Goal: Obtain resource: Download file/media

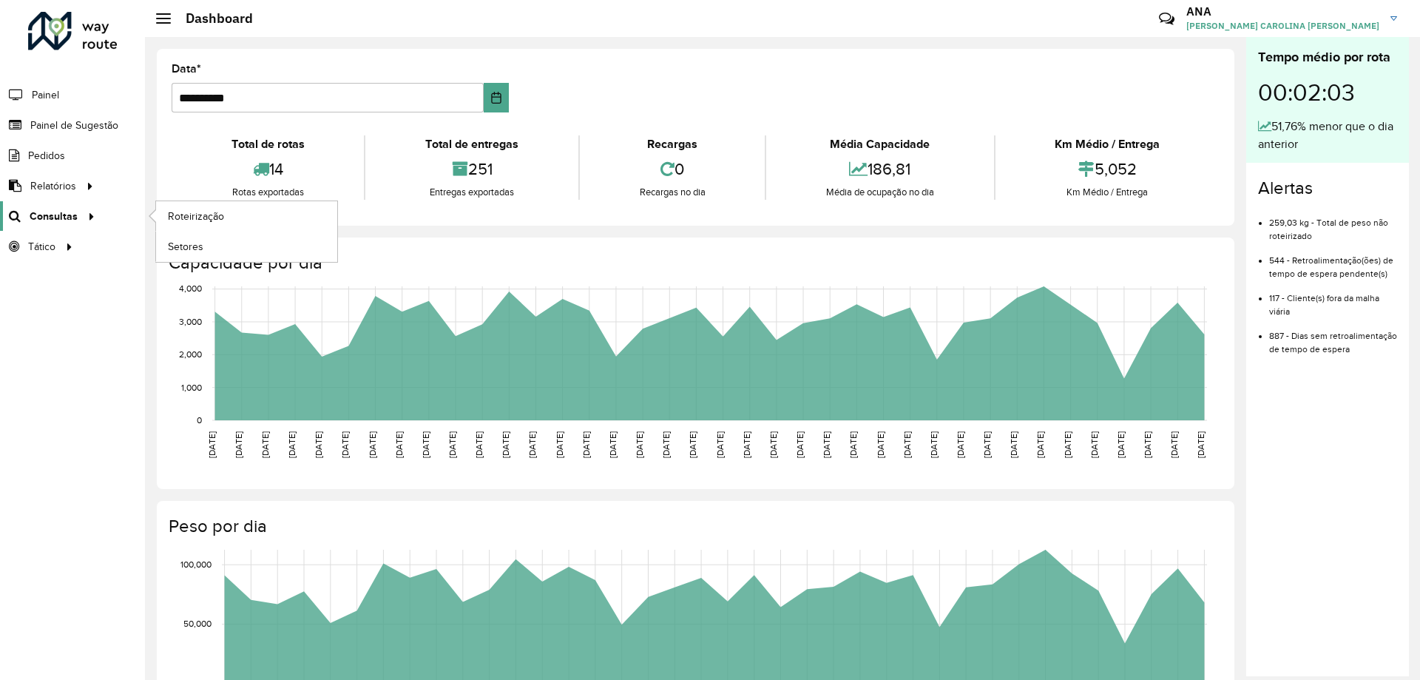
click at [60, 217] on span "Consultas" at bounding box center [54, 217] width 48 height 16
click at [189, 214] on span "Roteirização" at bounding box center [198, 217] width 60 height 16
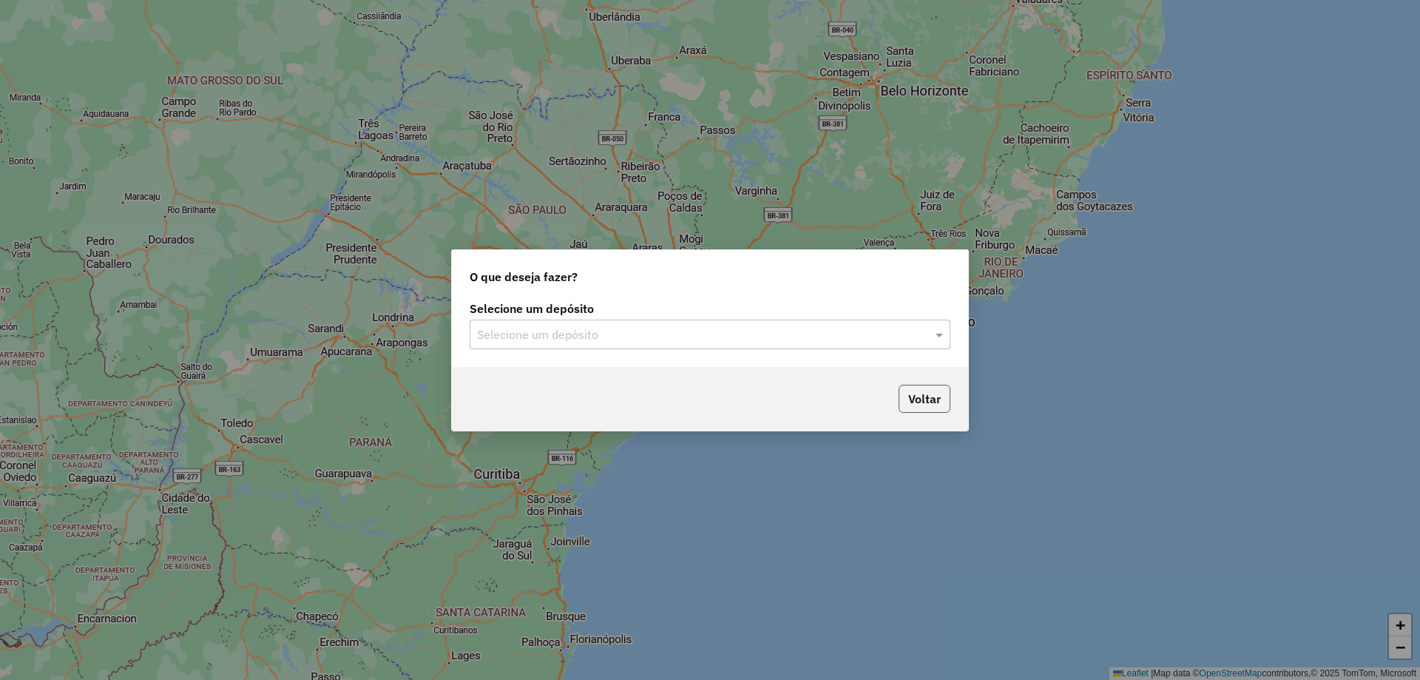
click at [916, 398] on button "Voltar" at bounding box center [925, 399] width 52 height 28
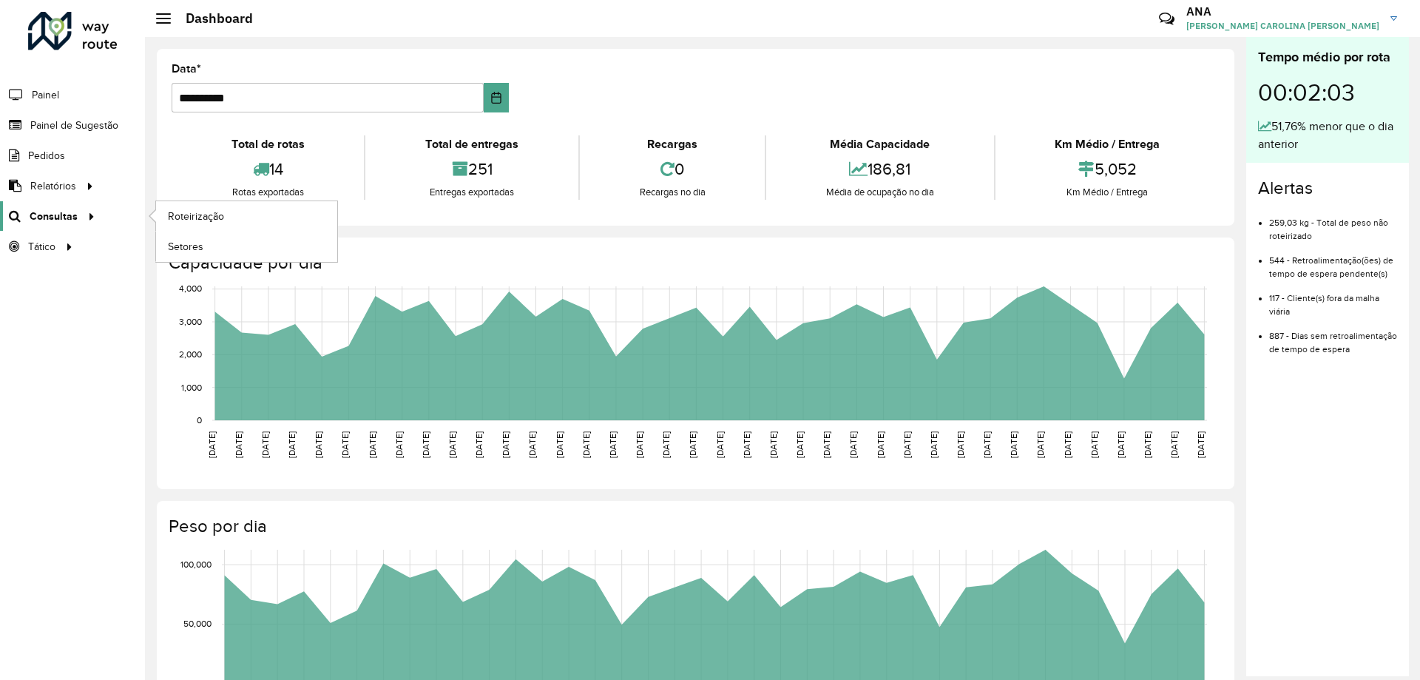
click at [78, 212] on div at bounding box center [89, 217] width 22 height 16
click at [218, 211] on span "Roteirização" at bounding box center [198, 217] width 60 height 16
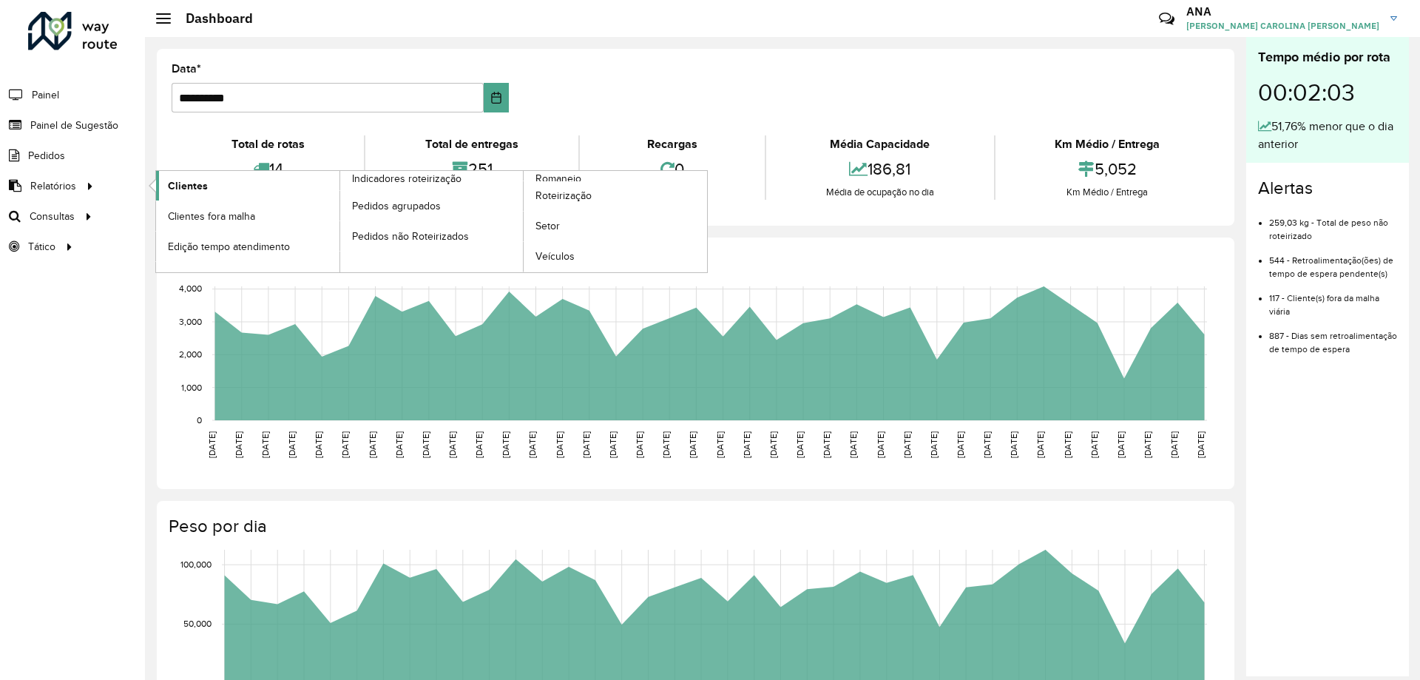
click at [191, 185] on span "Clientes" at bounding box center [188, 186] width 40 height 16
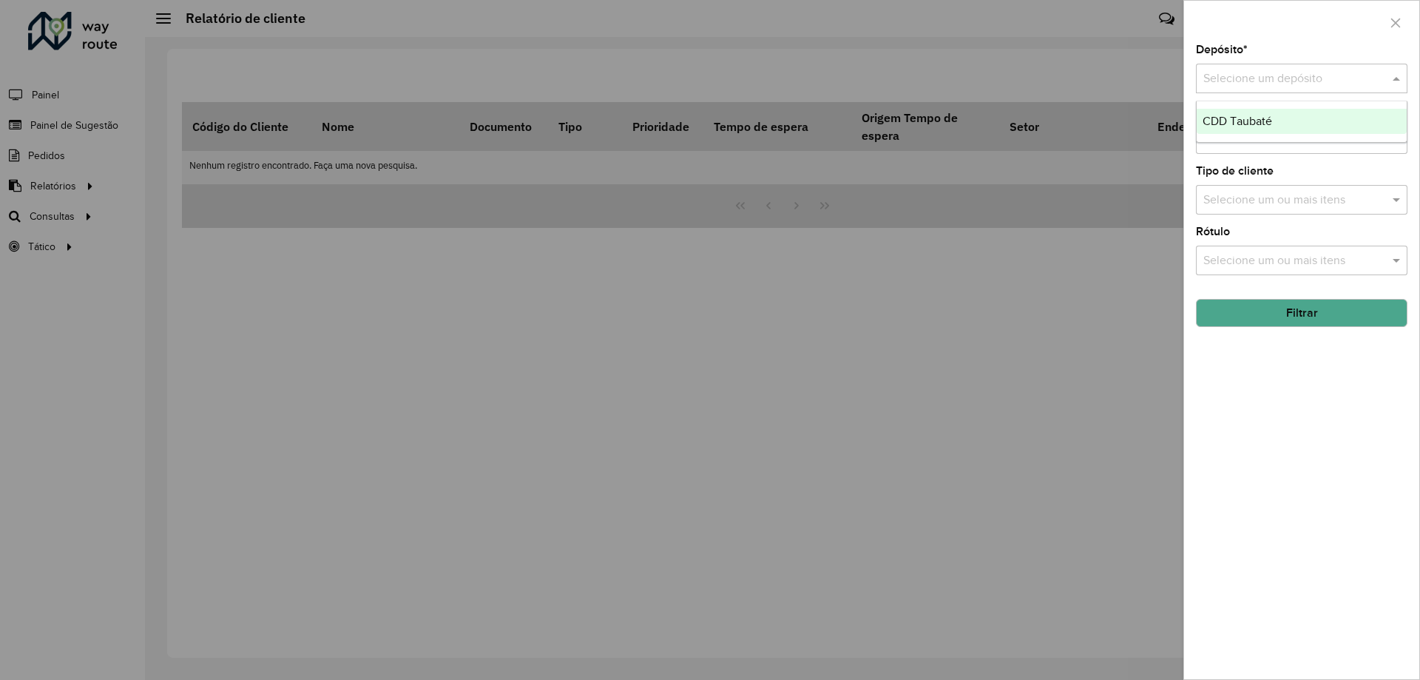
click at [1244, 75] on input "text" at bounding box center [1287, 79] width 167 height 18
click at [1253, 123] on span "CDD Taubaté" at bounding box center [1238, 121] width 70 height 13
click at [1249, 141] on input "text" at bounding box center [1294, 140] width 189 height 18
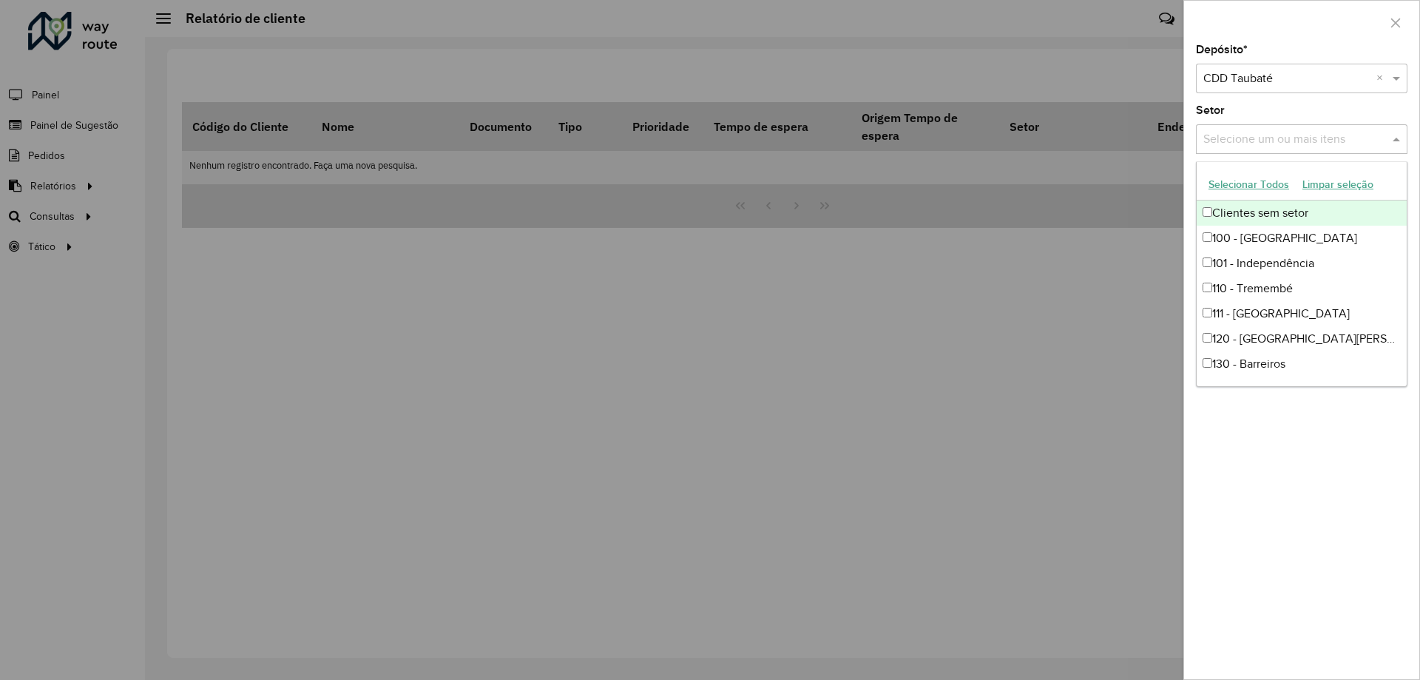
click at [1249, 141] on input "text" at bounding box center [1294, 140] width 189 height 18
click at [1266, 411] on div "Depósito * Selecione um depósito × CDD Taubaté × Setor Selecione um ou mais ite…" at bounding box center [1301, 361] width 235 height 635
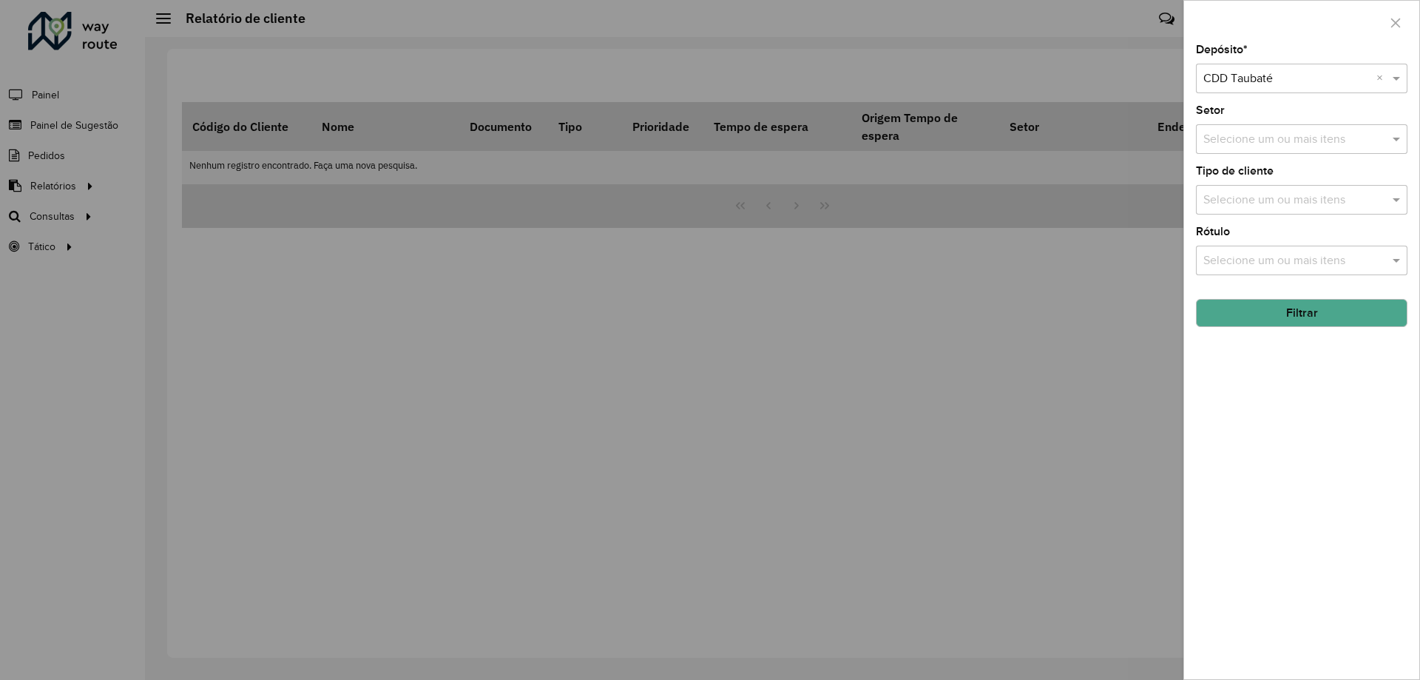
click at [1246, 251] on div "Selecione um ou mais itens" at bounding box center [1302, 261] width 212 height 30
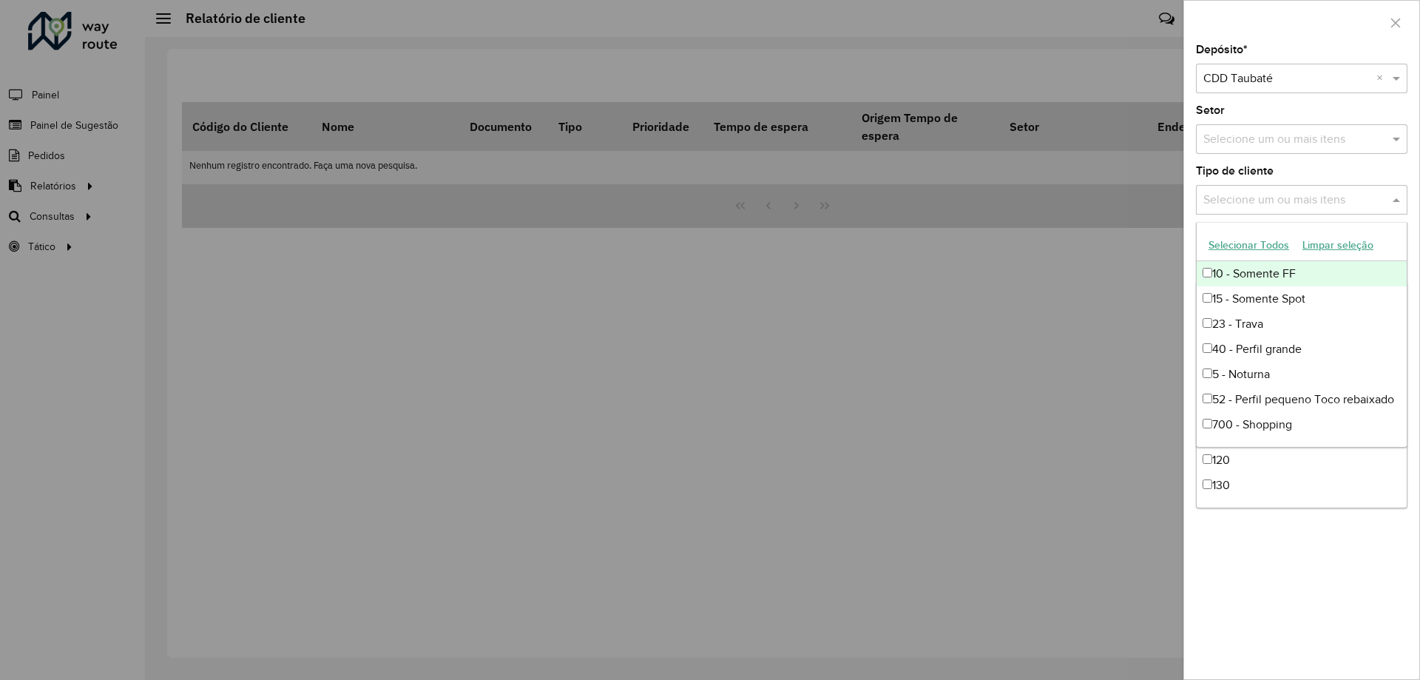
click at [1246, 206] on input "text" at bounding box center [1294, 201] width 189 height 18
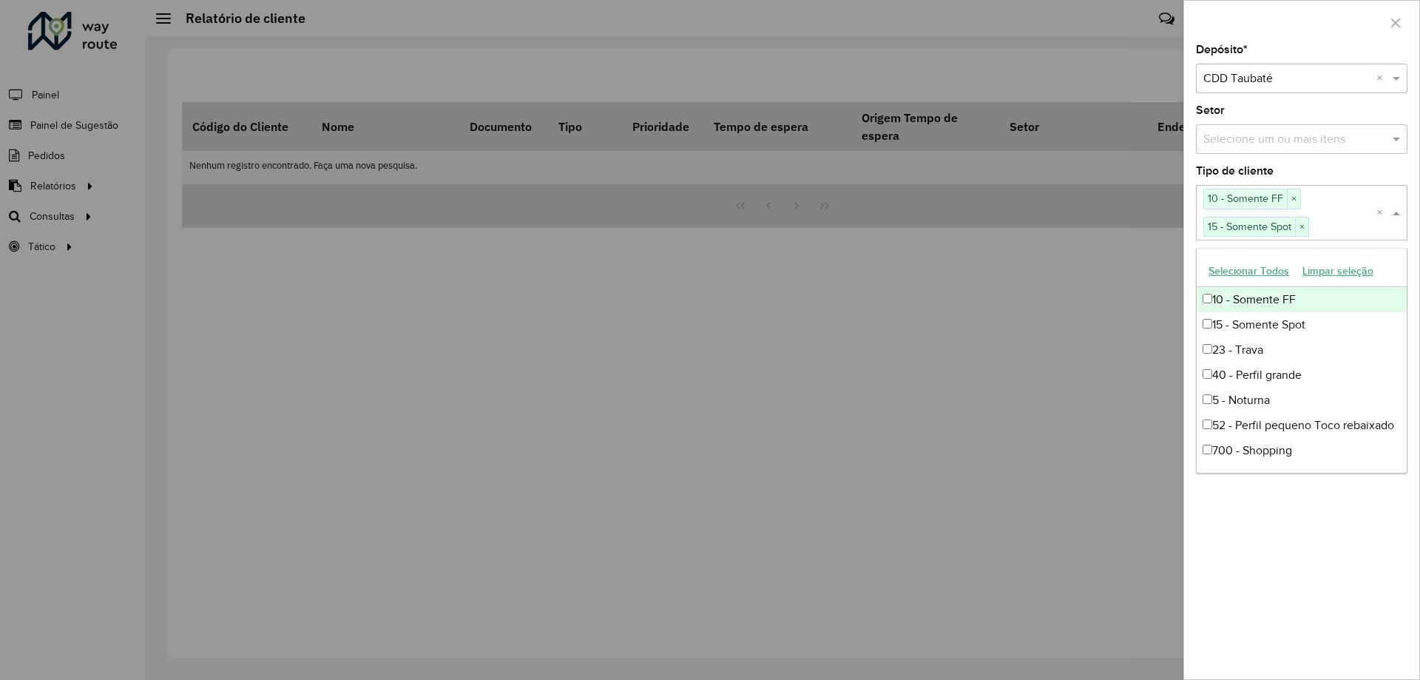
click at [1227, 275] on button "Selecionar Todos" at bounding box center [1249, 271] width 94 height 23
click at [1299, 510] on div "Depósito * Selecione um depósito × CDD Taubaté × Setor Selecione um ou mais ite…" at bounding box center [1301, 361] width 235 height 635
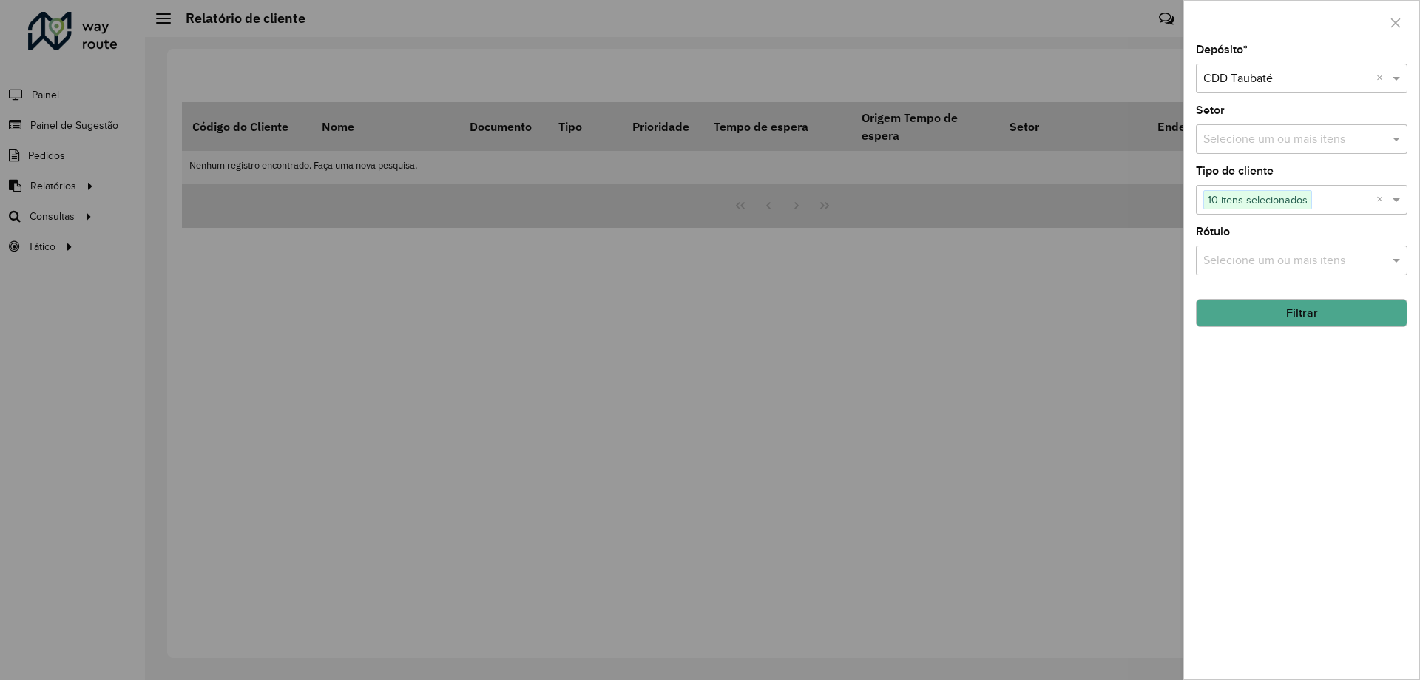
click at [1270, 263] on input "text" at bounding box center [1294, 261] width 189 height 18
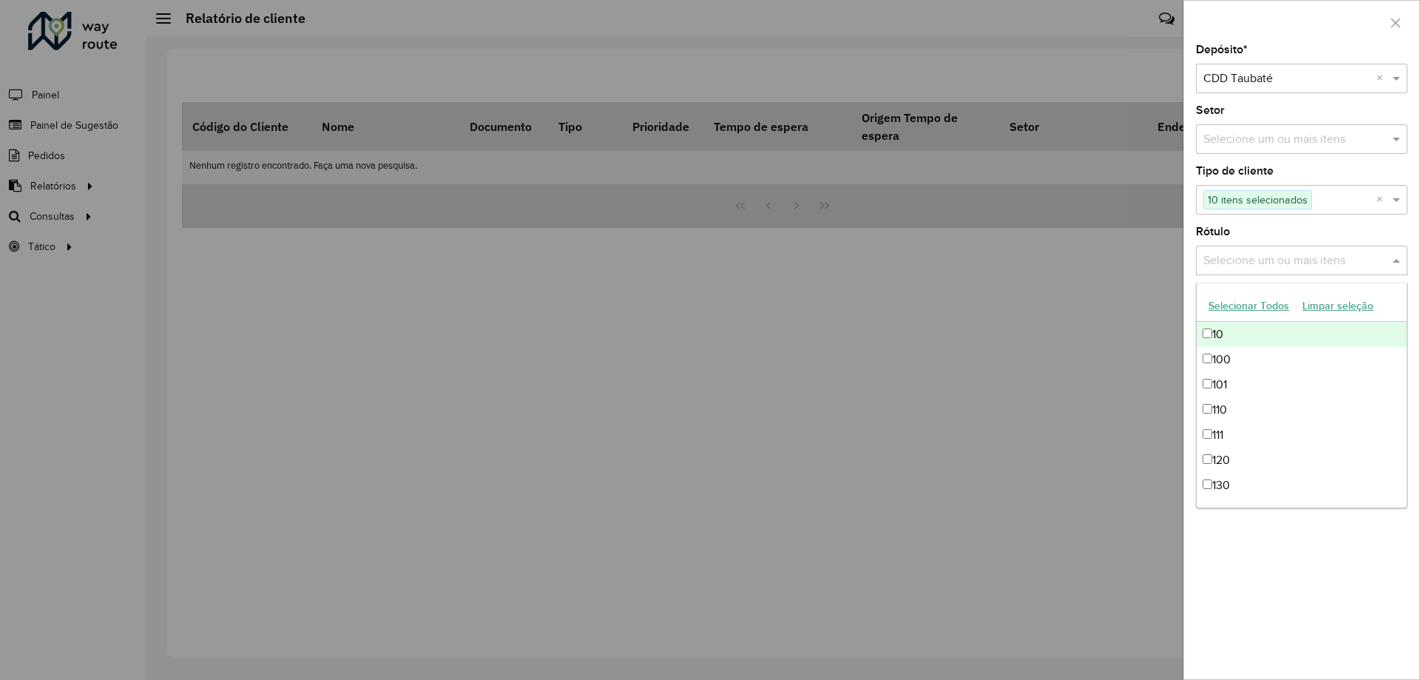
click at [1270, 263] on input "text" at bounding box center [1294, 261] width 189 height 18
click at [1275, 572] on div "Depósito * Selecione um depósito × CDD Taubaté × Setor Selecione um ou mais ite…" at bounding box center [1301, 361] width 235 height 635
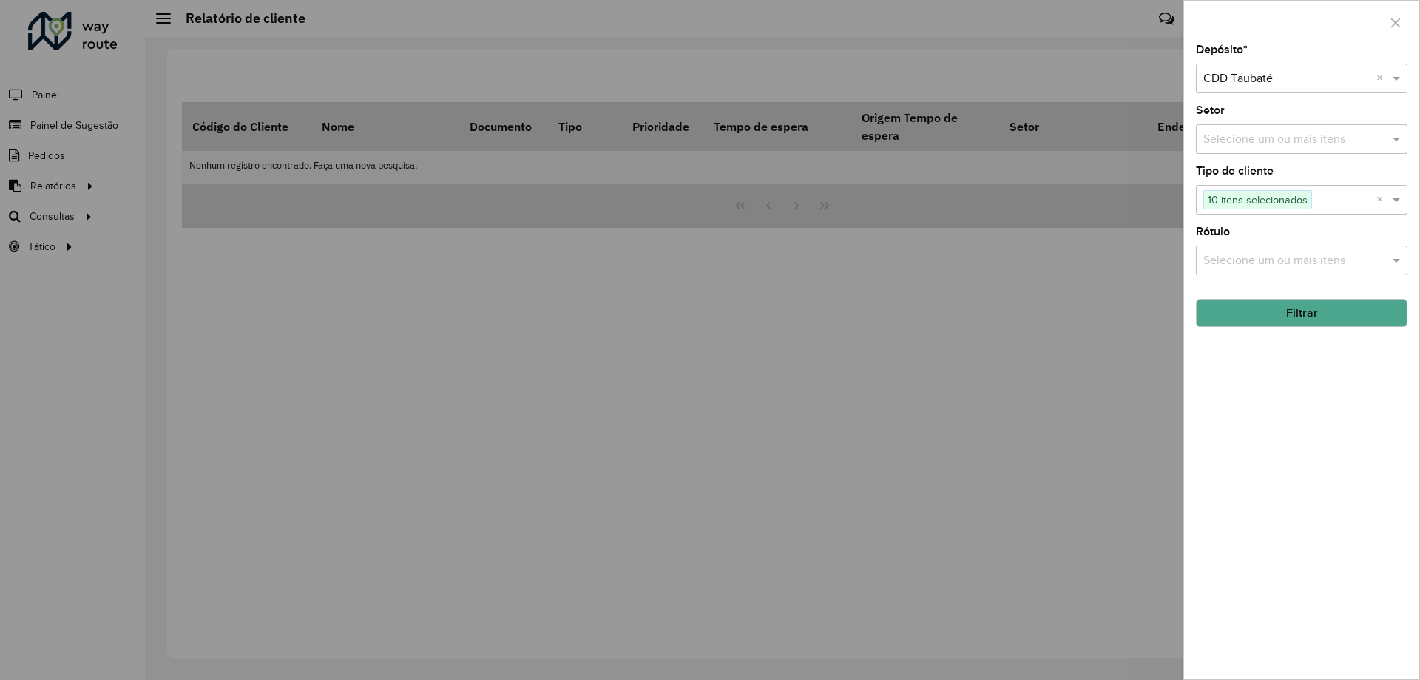
click at [1300, 313] on button "Filtrar" at bounding box center [1302, 313] width 212 height 28
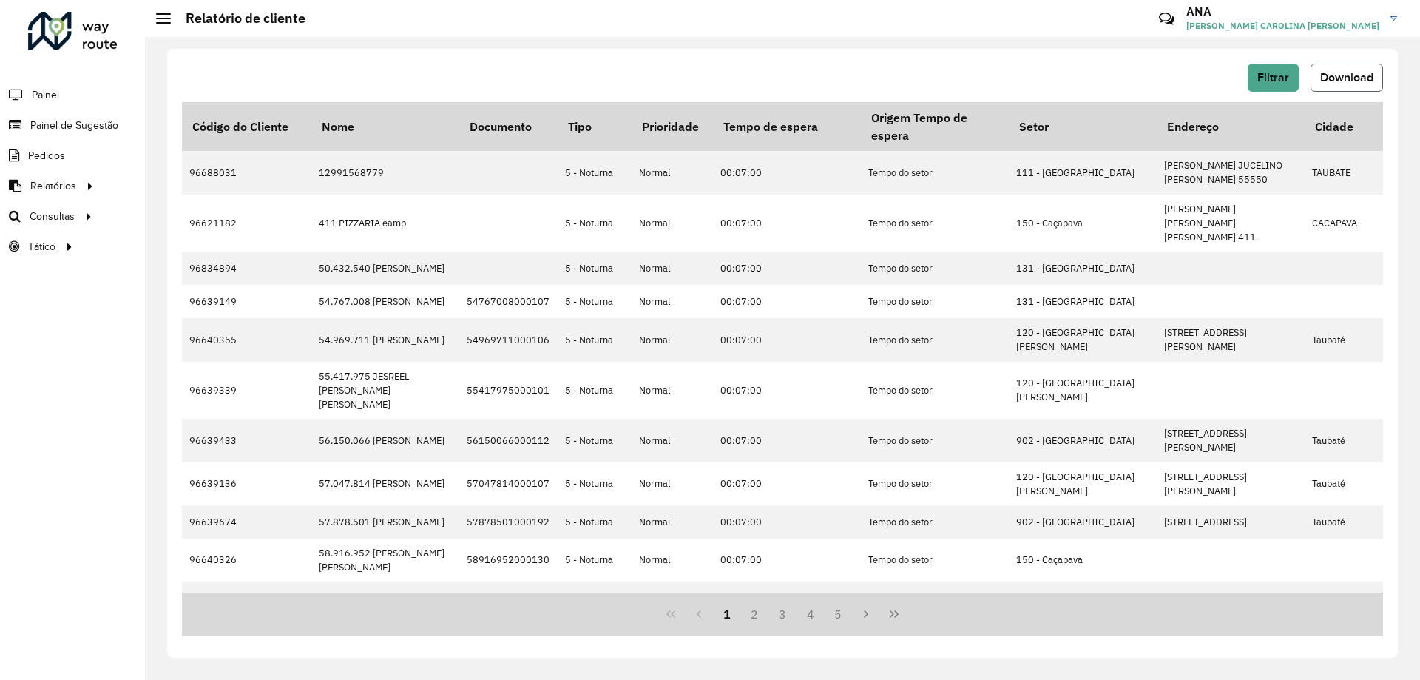
click at [1340, 76] on span "Download" at bounding box center [1346, 77] width 53 height 13
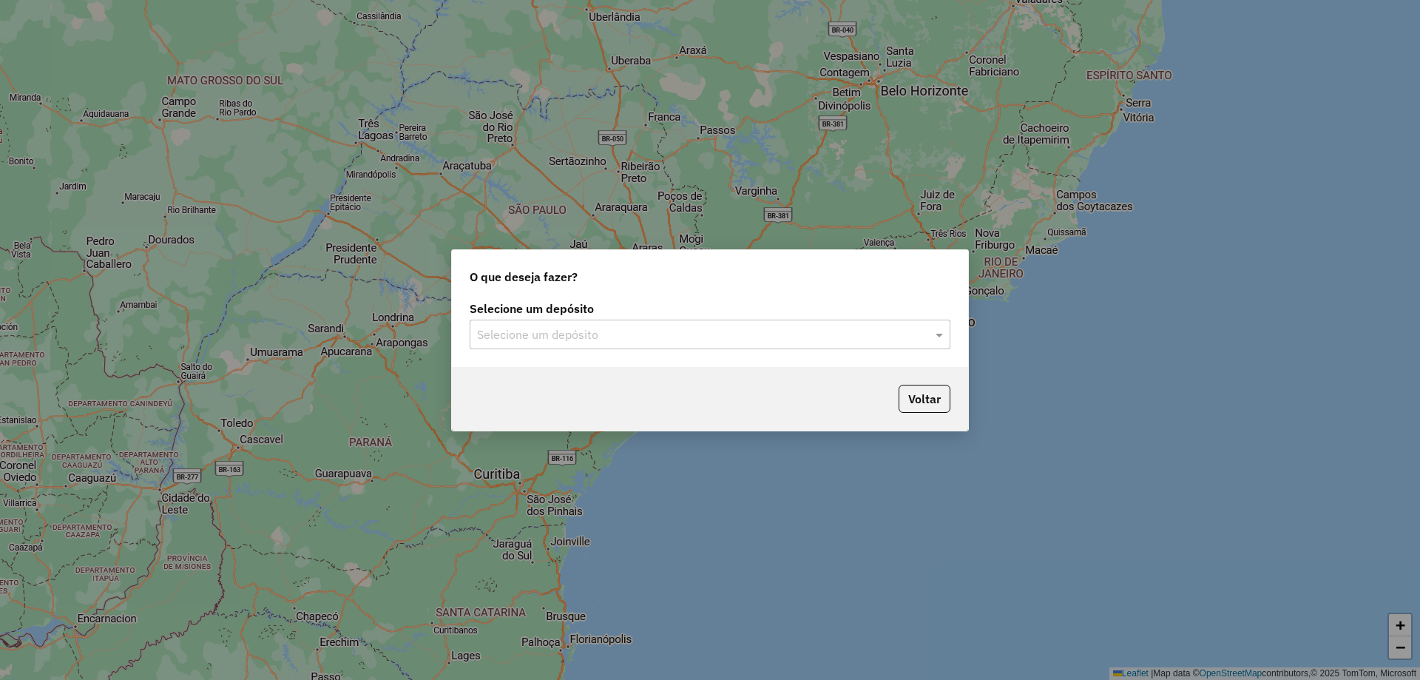
click at [701, 334] on input "text" at bounding box center [695, 335] width 436 height 18
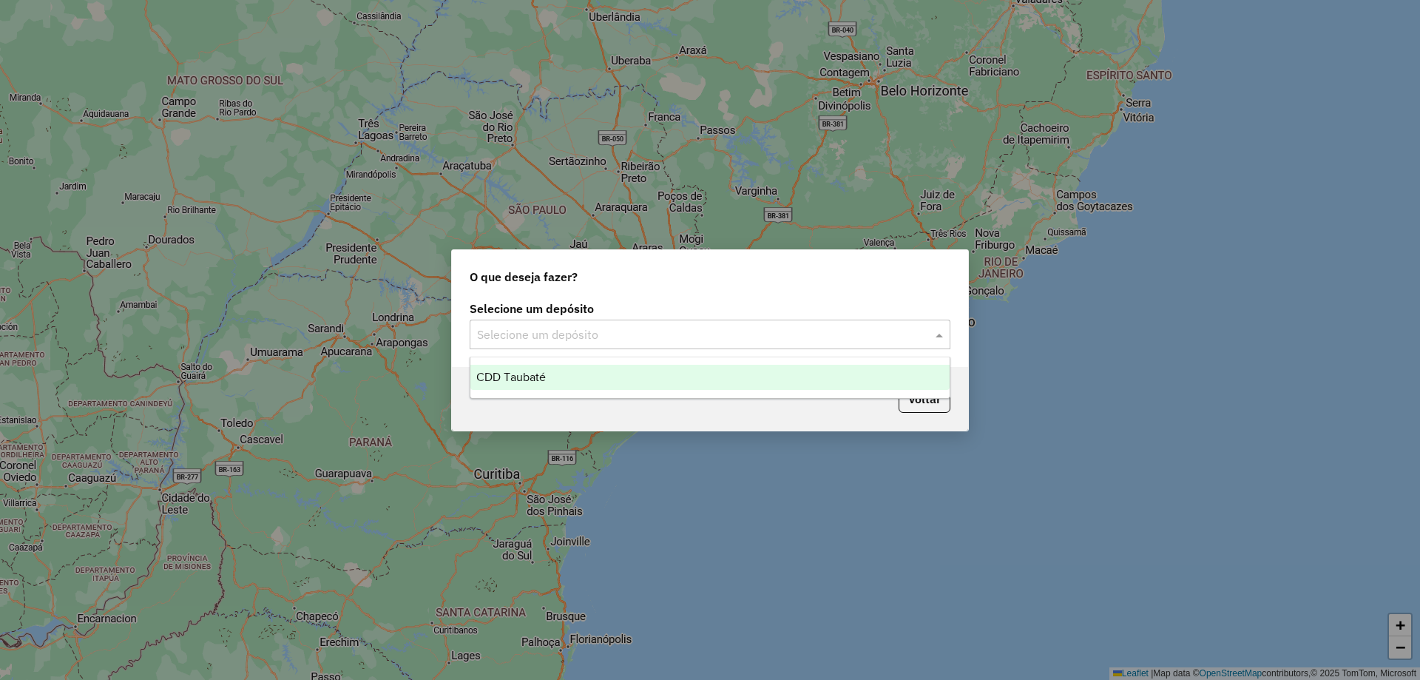
click at [632, 375] on div "CDD Taubaté" at bounding box center [709, 377] width 479 height 25
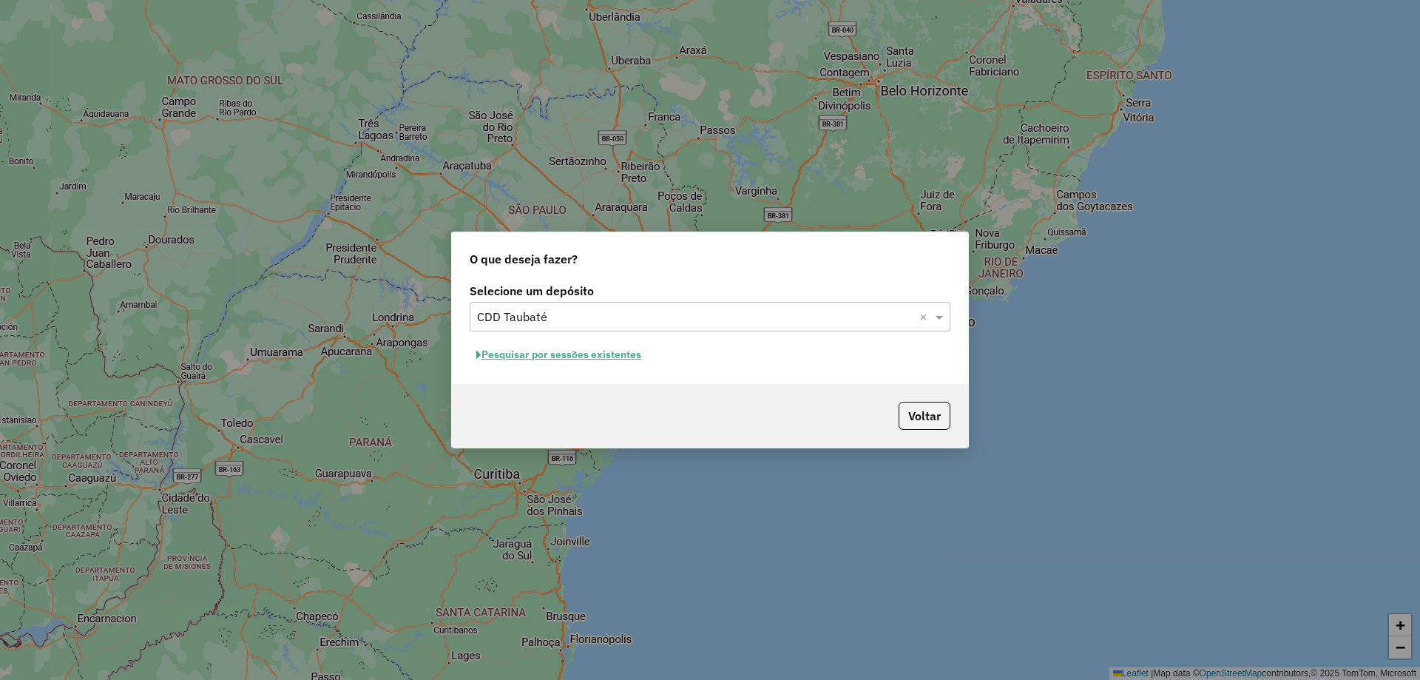
click at [576, 351] on button "Pesquisar por sessões existentes" at bounding box center [559, 354] width 178 height 23
